Goal: Entertainment & Leisure: Browse casually

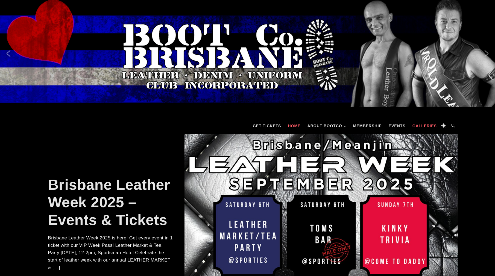
click at [428, 127] on link "Galleries" at bounding box center [425, 126] width 30 height 16
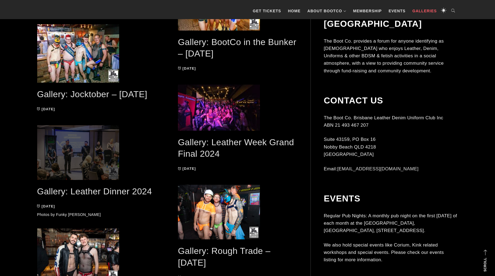
scroll to position [648, 0]
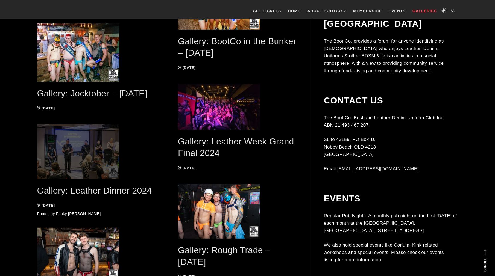
click at [86, 156] on span at bounding box center [96, 152] width 119 height 55
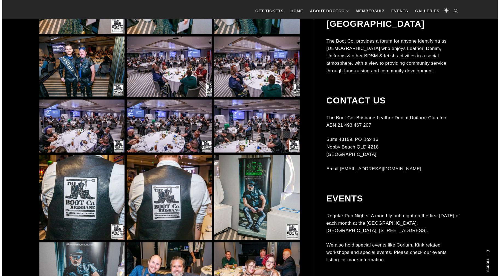
scroll to position [1478, 0]
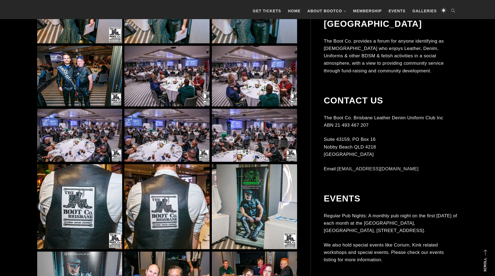
click at [174, 149] on img at bounding box center [166, 135] width 85 height 53
